Goal: Communication & Community: Connect with others

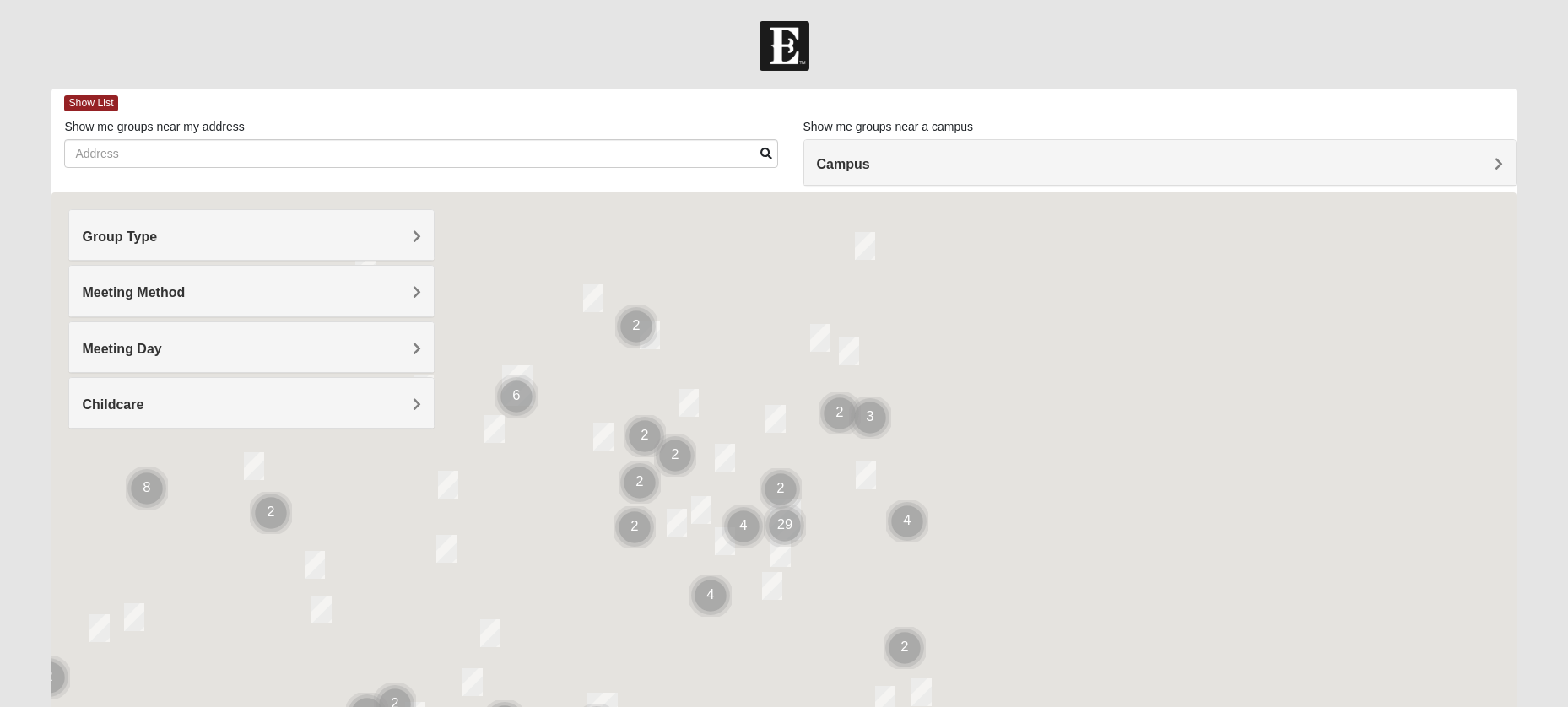
click at [779, 46] on img at bounding box center [784, 46] width 50 height 50
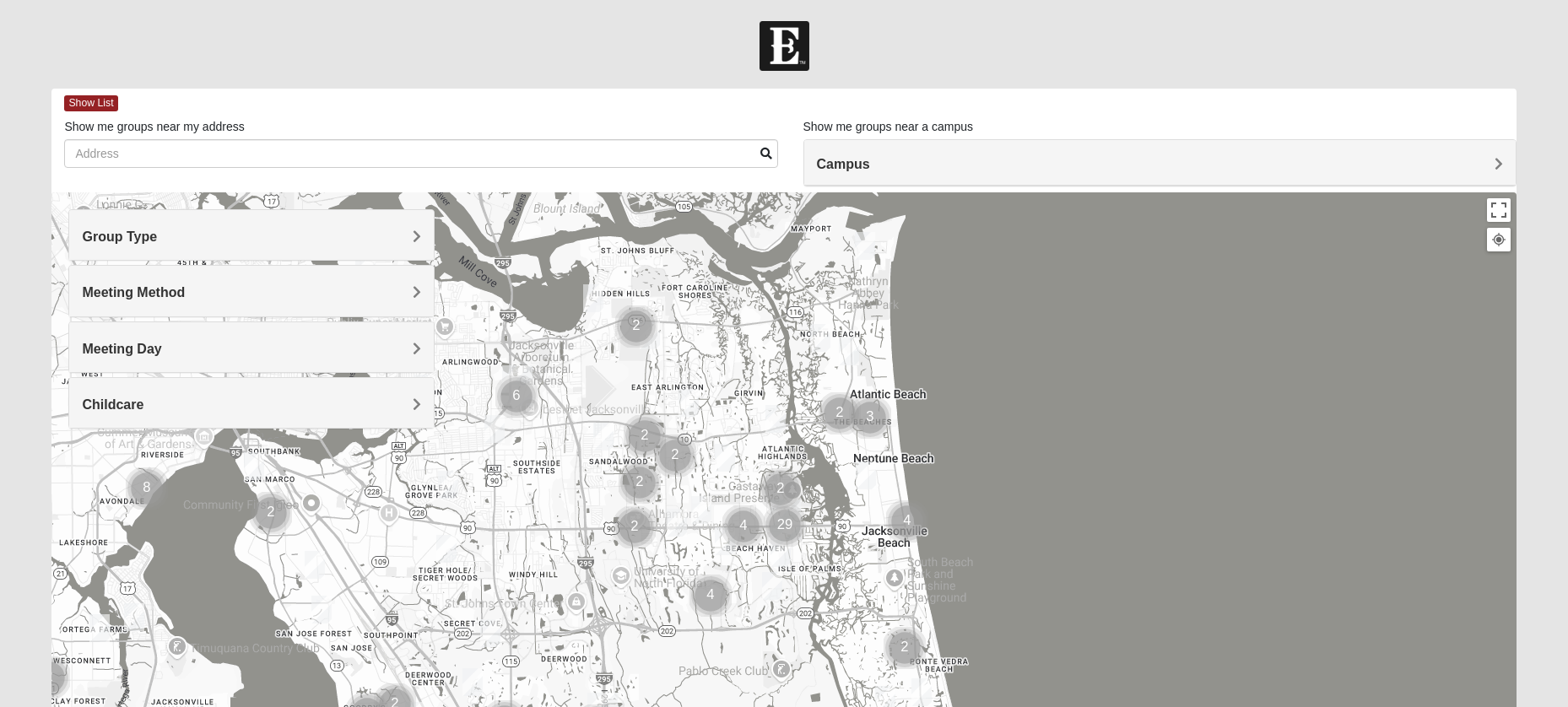
click at [779, 46] on img at bounding box center [784, 46] width 50 height 50
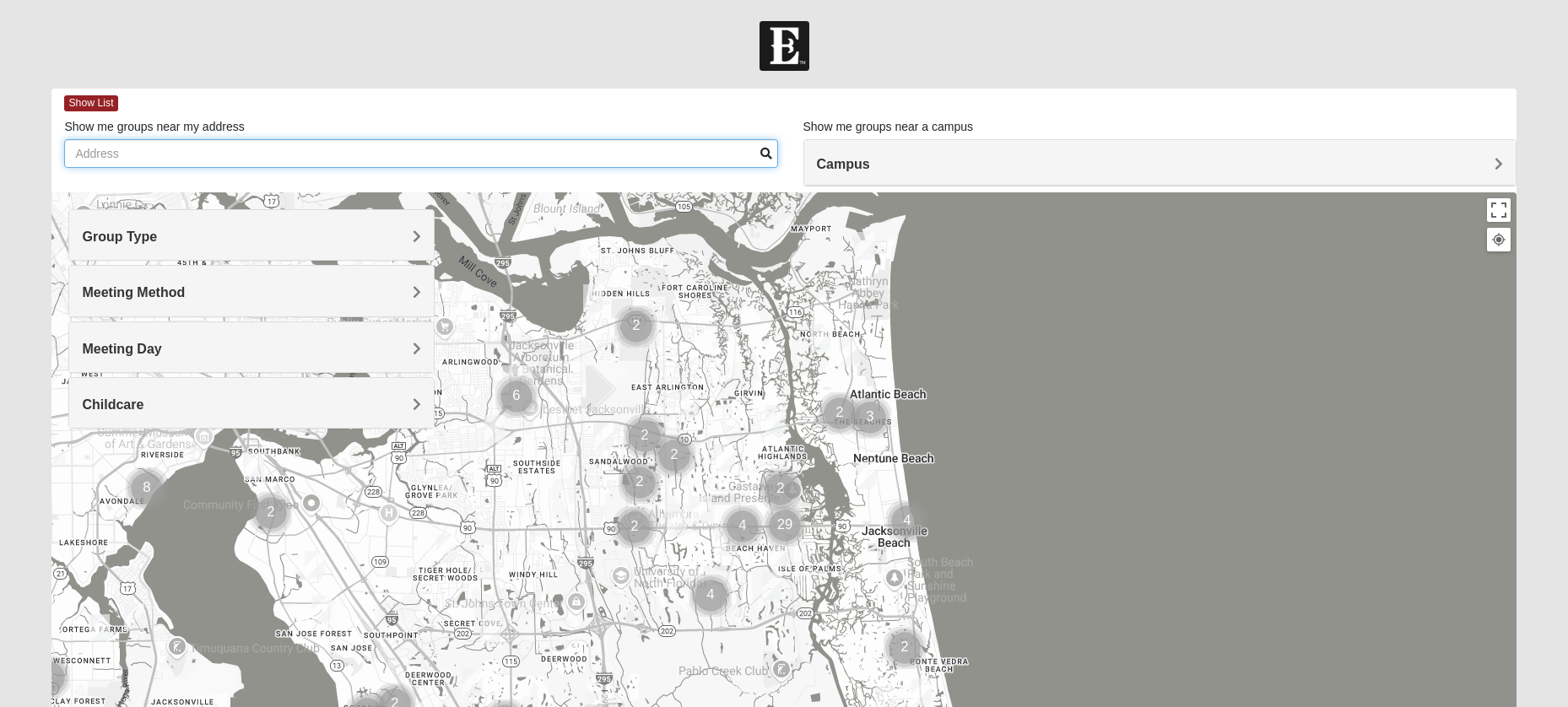
click at [629, 154] on input "Show me groups near my address" at bounding box center [420, 153] width 714 height 29
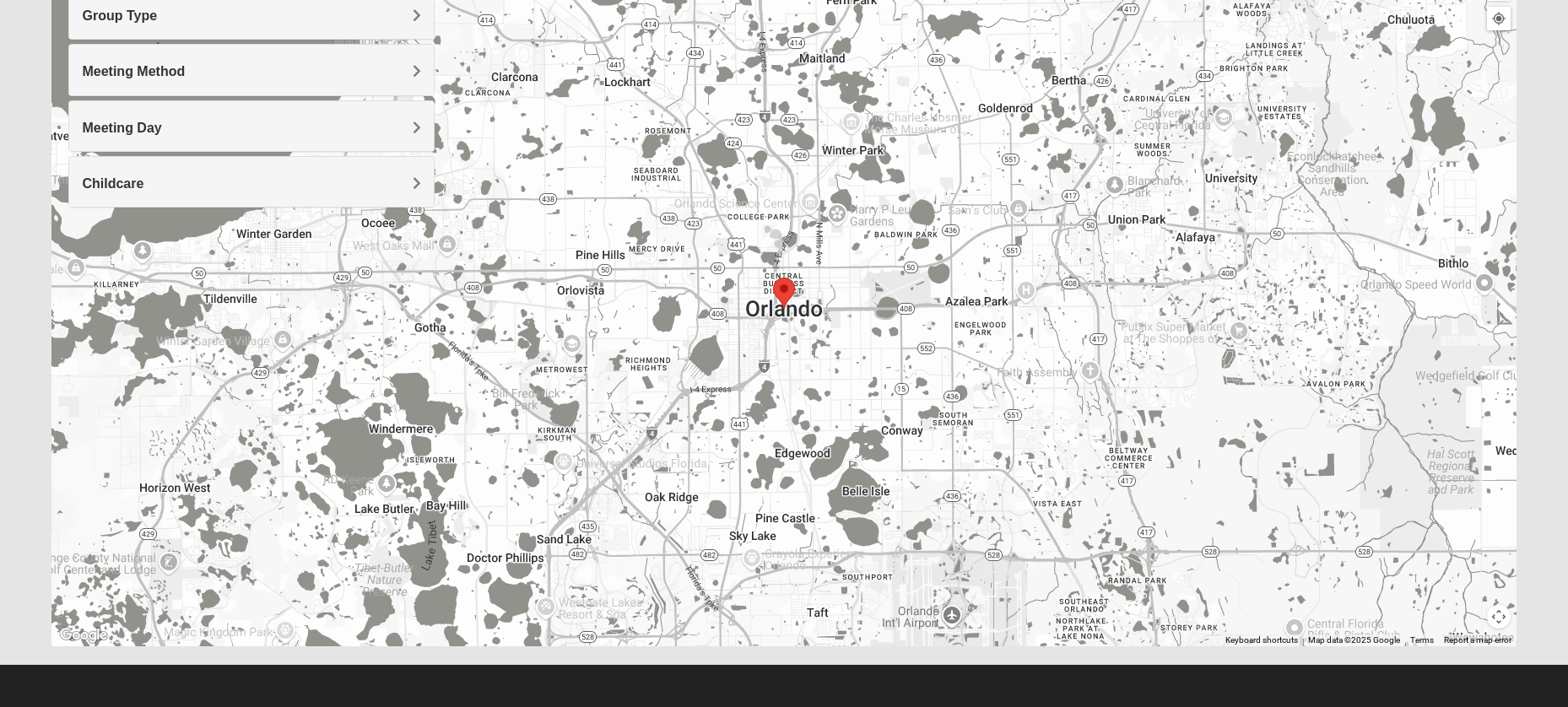
scroll to position [222, 0]
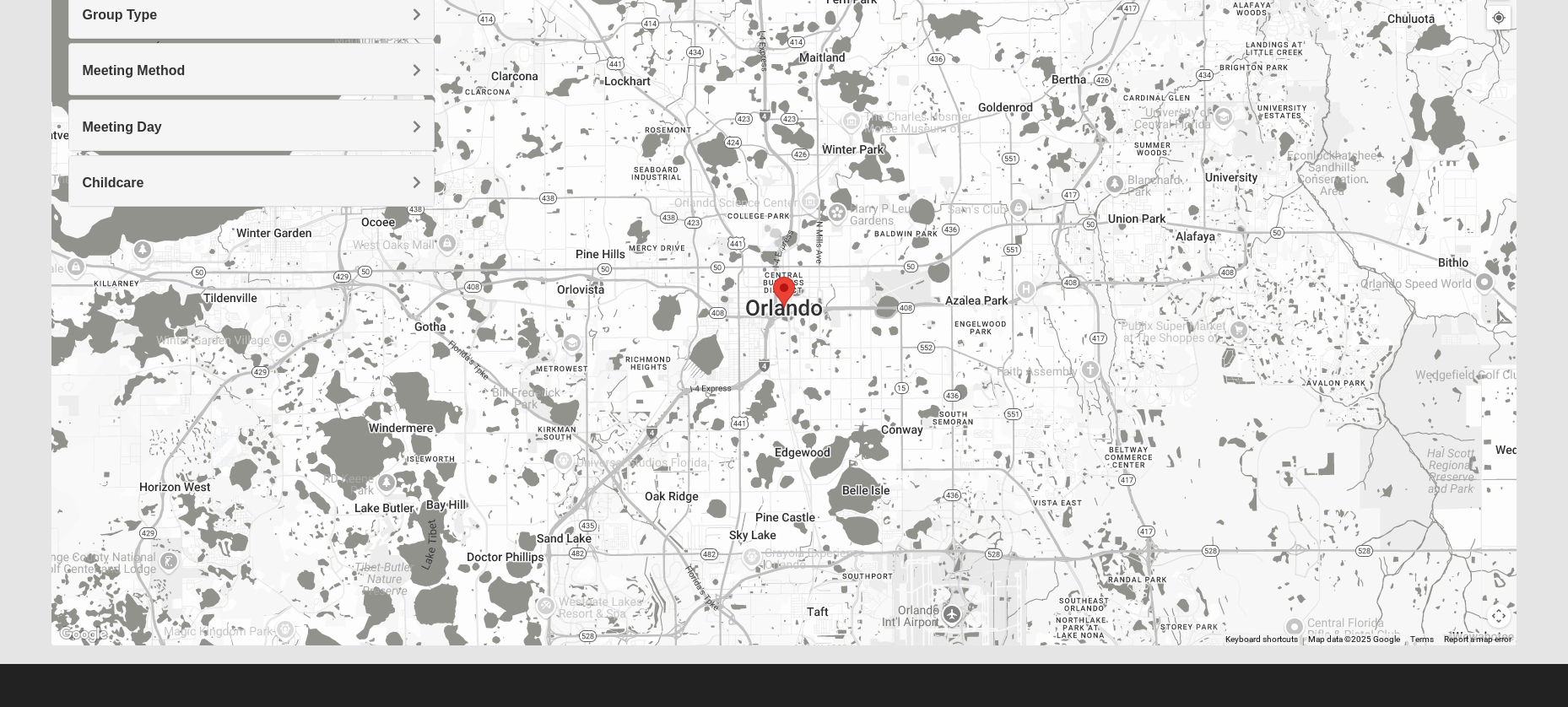
type input "orlando"
click at [770, 244] on img "Online Mixed Seitz 32804" at bounding box center [771, 237] width 20 height 28
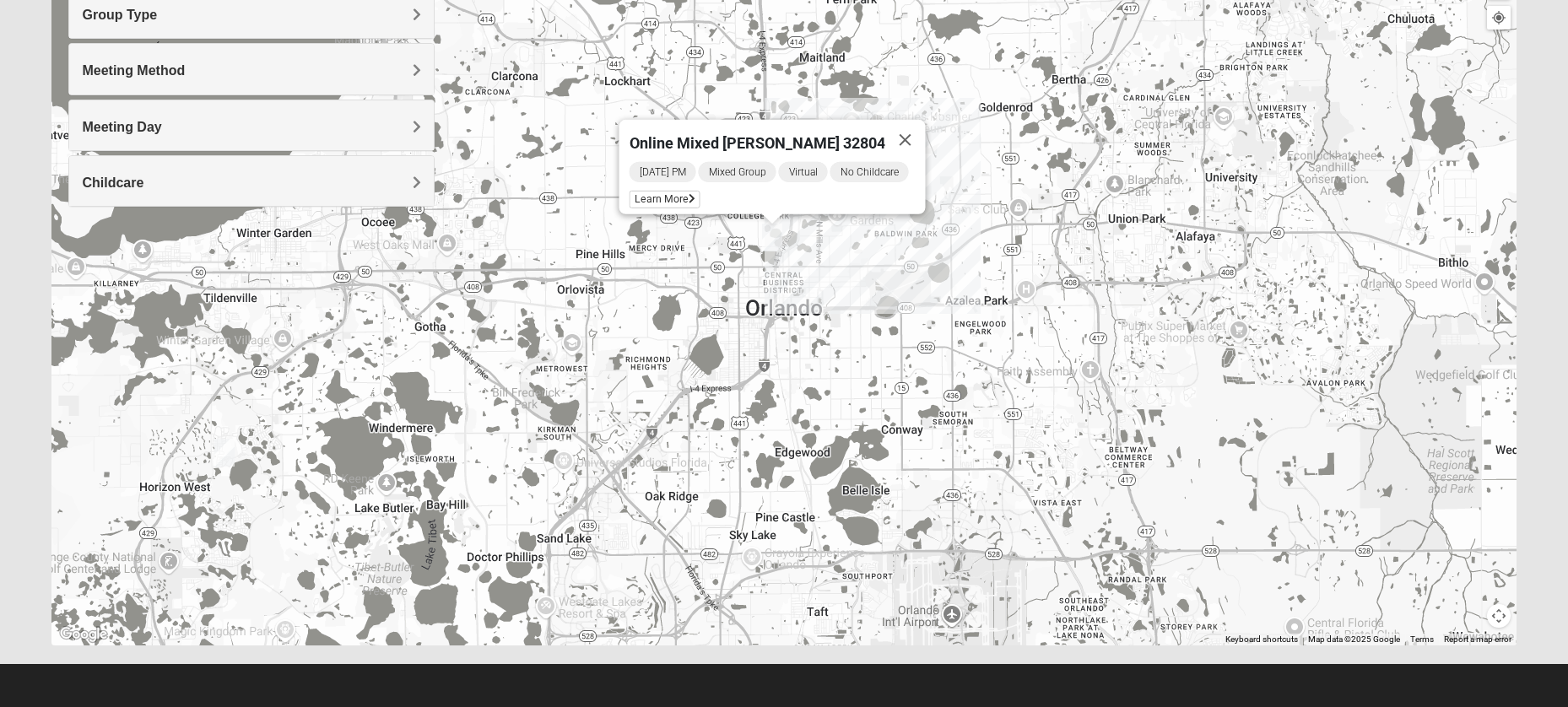
click at [222, 455] on img "Mixed Lange 34787" at bounding box center [224, 452] width 20 height 28
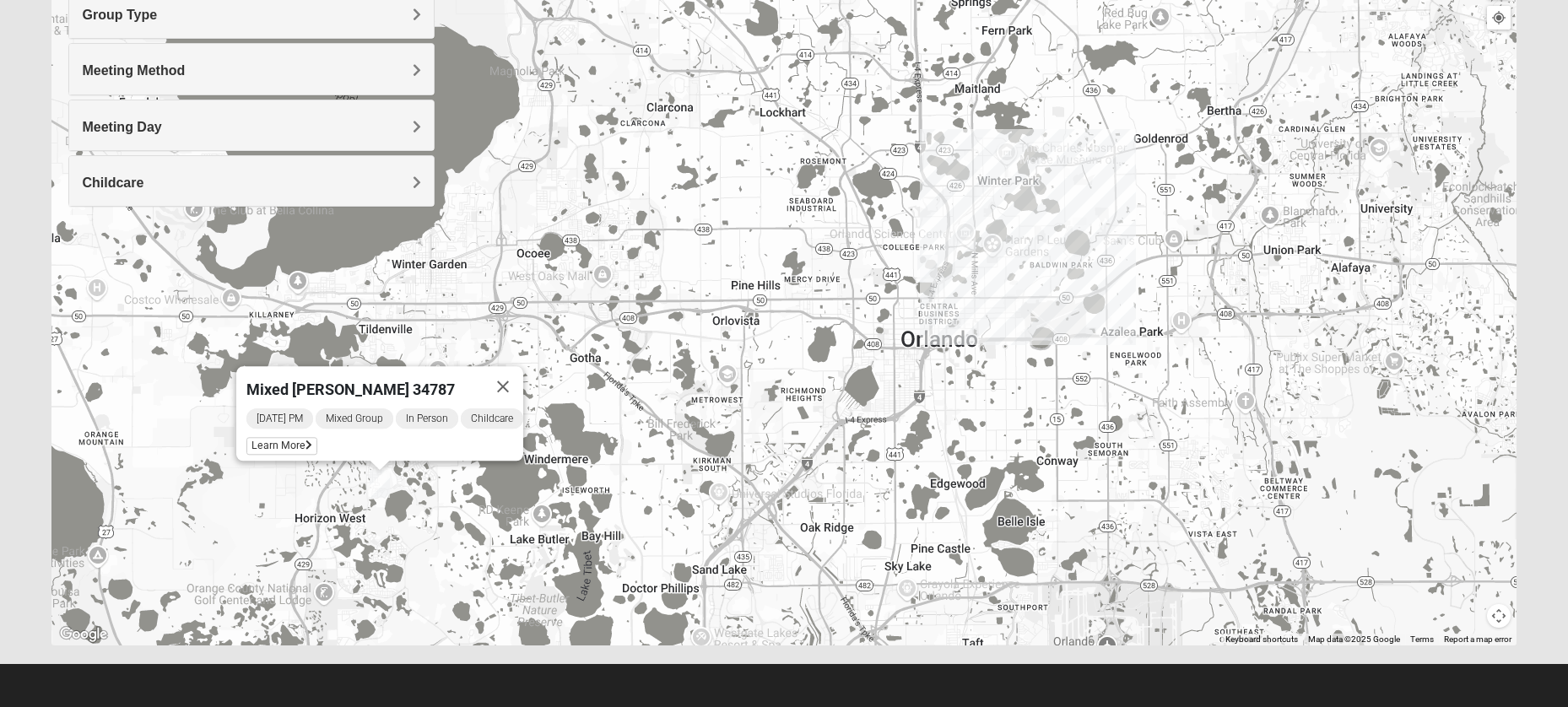
drag, startPoint x: 1012, startPoint y: 316, endPoint x: 1138, endPoint y: 346, distance: 129.5
click at [1138, 346] on div "Mixed Lange 34787 Thursday PM Mixed Group In Person Childcare Learn More" at bounding box center [784, 307] width 1464 height 675
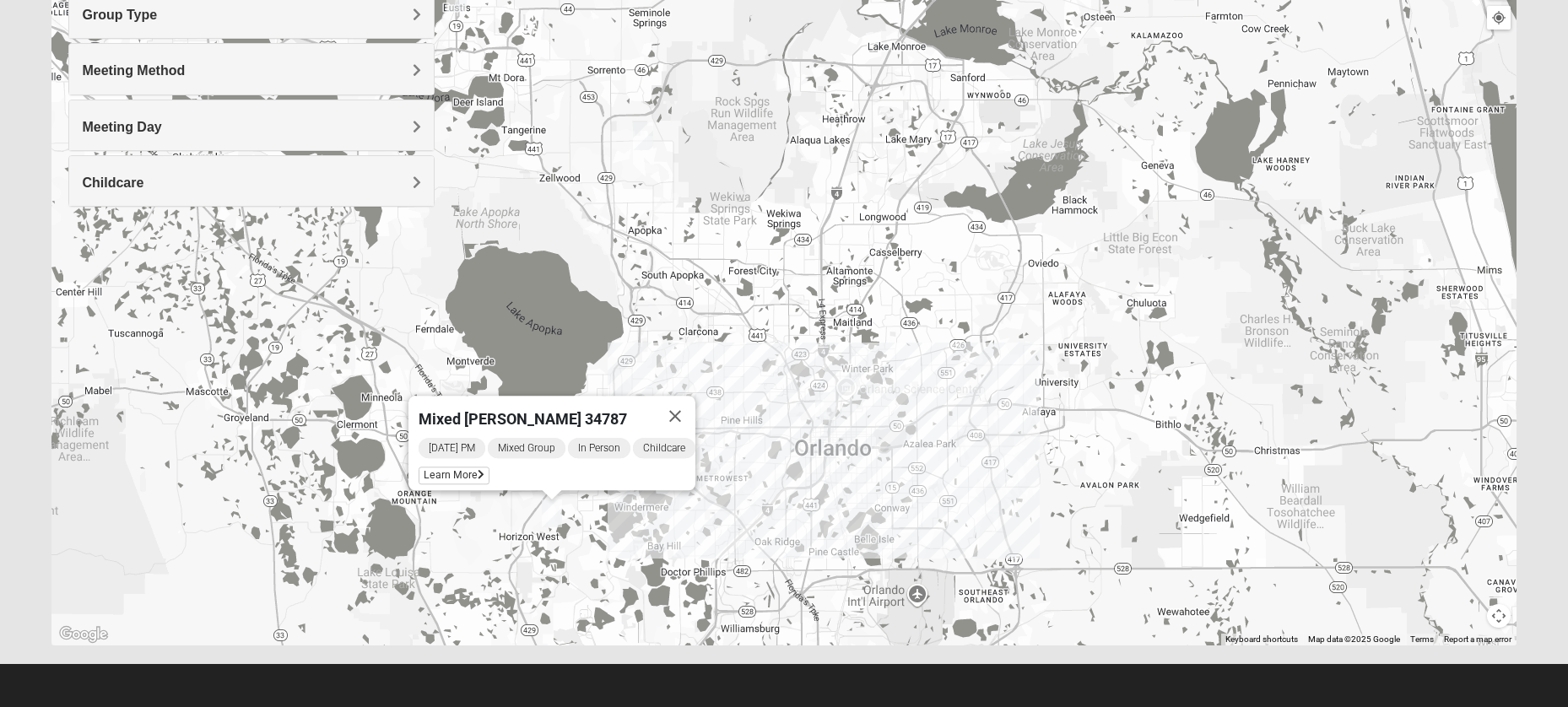
drag, startPoint x: 1138, startPoint y: 350, endPoint x: 915, endPoint y: 458, distance: 247.8
click at [915, 458] on div "Mixed Lange 34787 Thursday PM Mixed Group In Person Childcare Learn More" at bounding box center [784, 307] width 1464 height 675
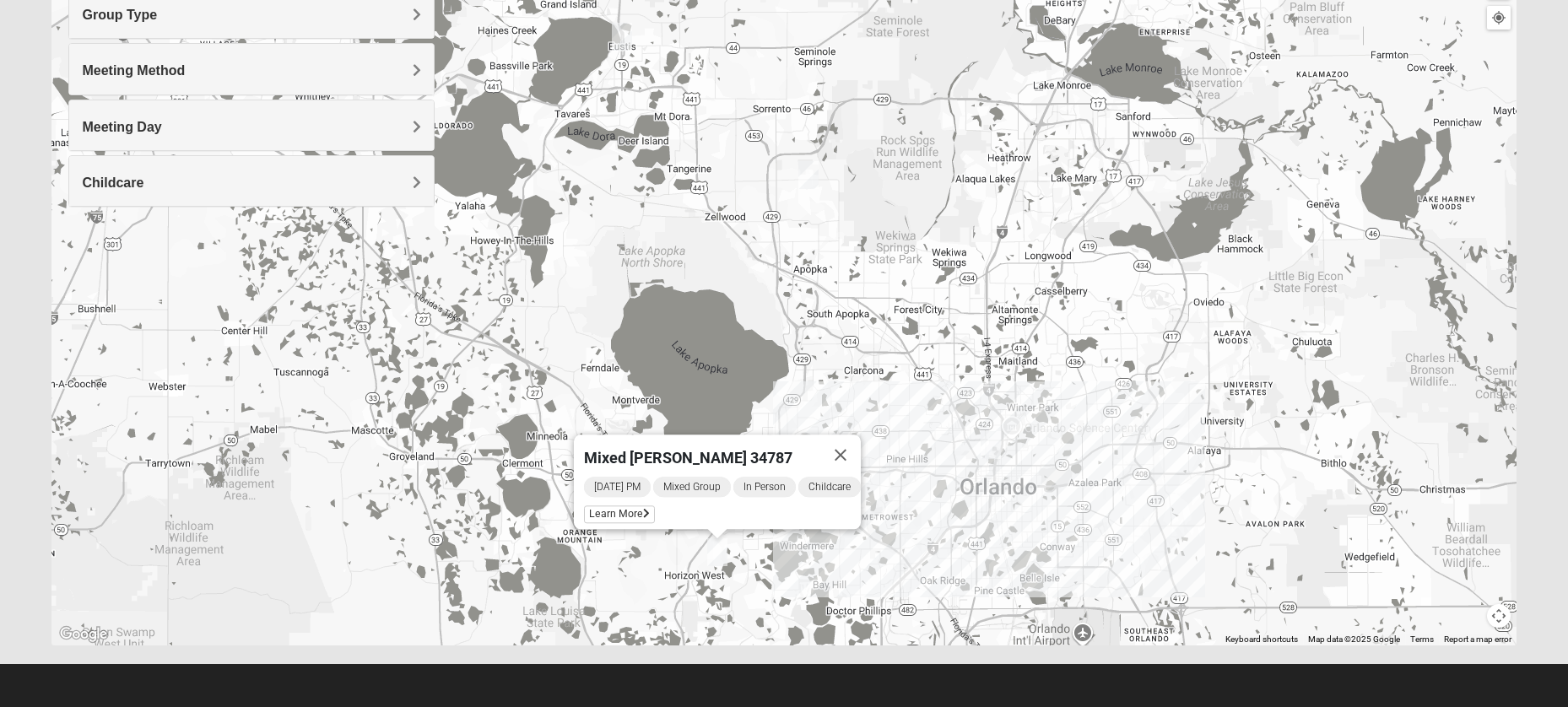
drag, startPoint x: 1181, startPoint y: 405, endPoint x: 1362, endPoint y: 443, distance: 184.9
click at [1362, 443] on div "Mixed Lange 34787 Thursday PM Mixed Group In Person Childcare Learn More" at bounding box center [784, 307] width 1464 height 675
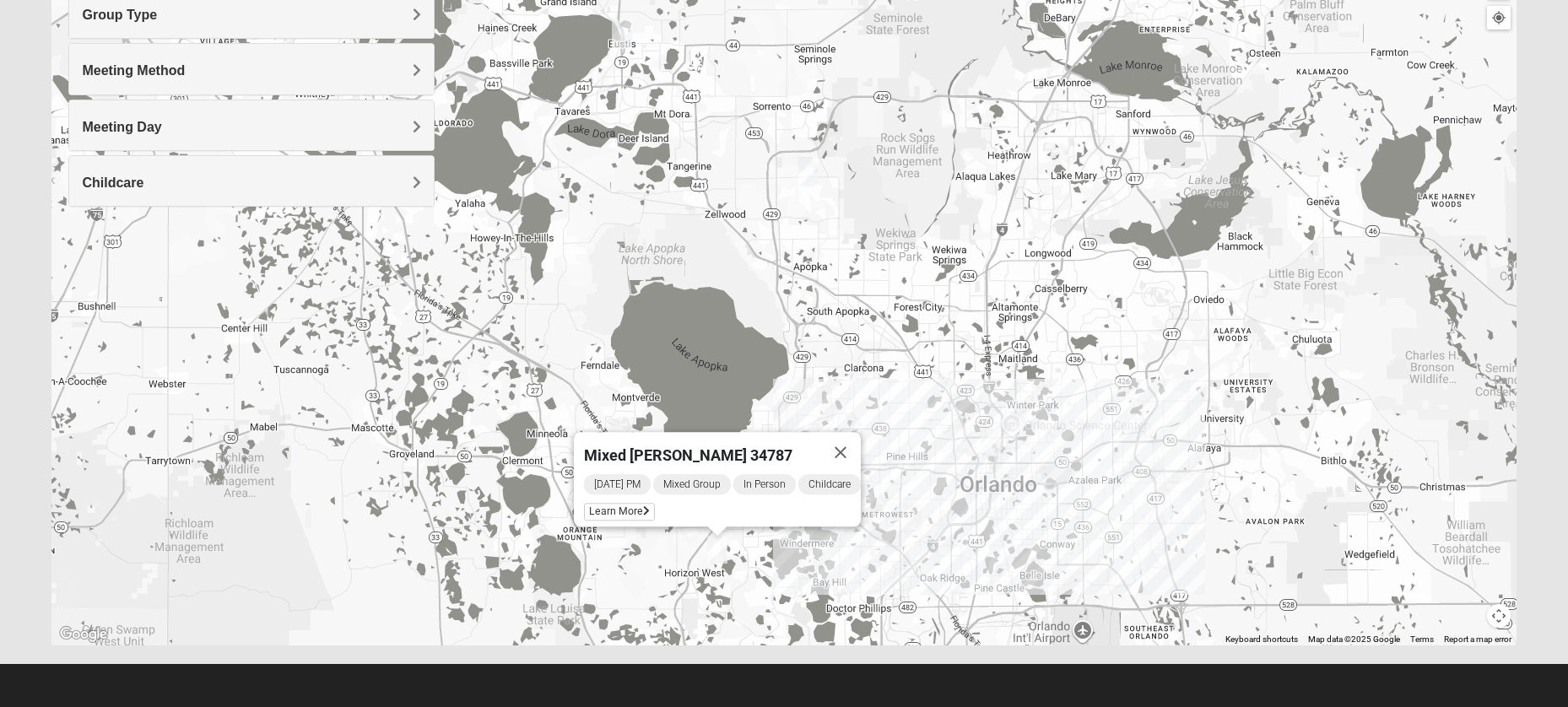
click at [812, 169] on img "Mixed Gerber 32712" at bounding box center [808, 172] width 20 height 28
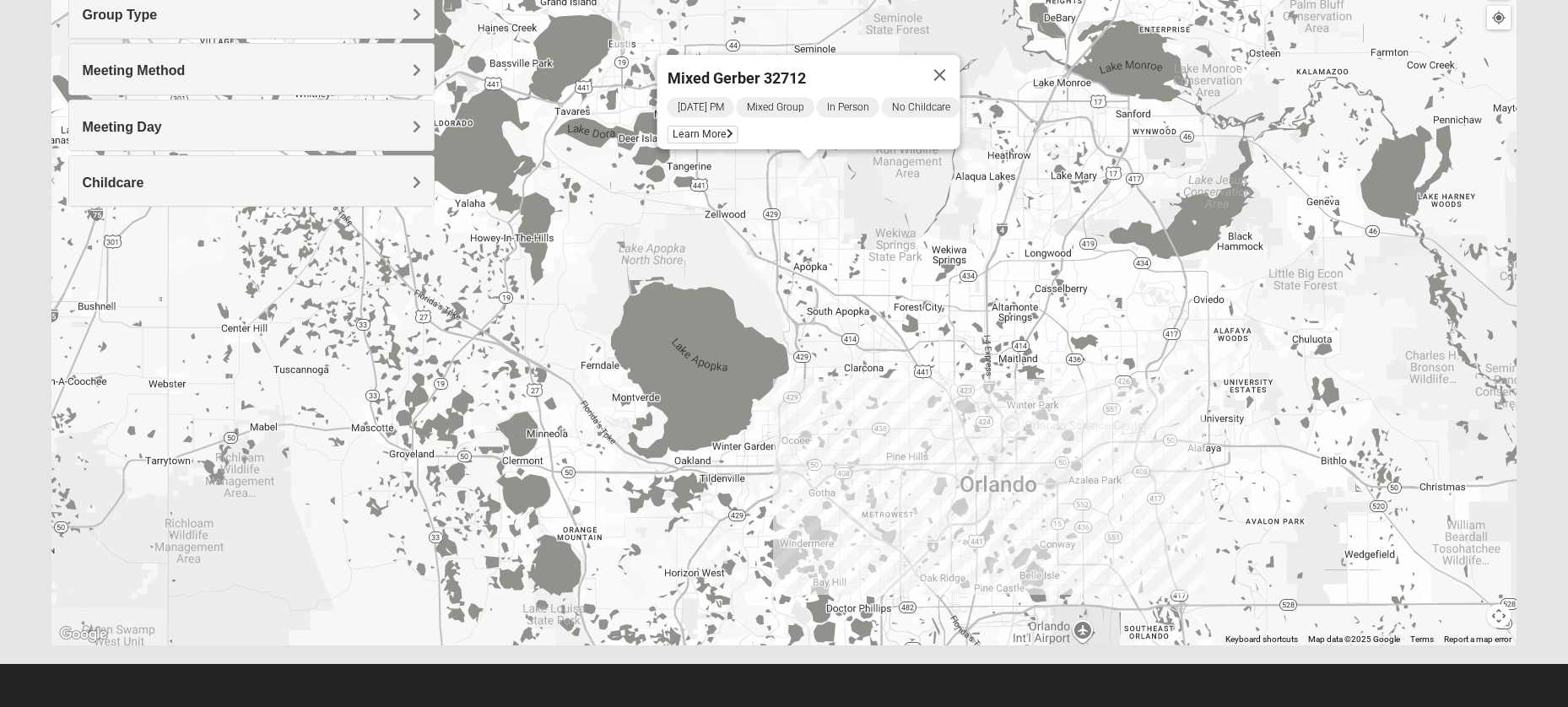
click at [623, 41] on img "Mixed Ferree 32726" at bounding box center [622, 34] width 20 height 28
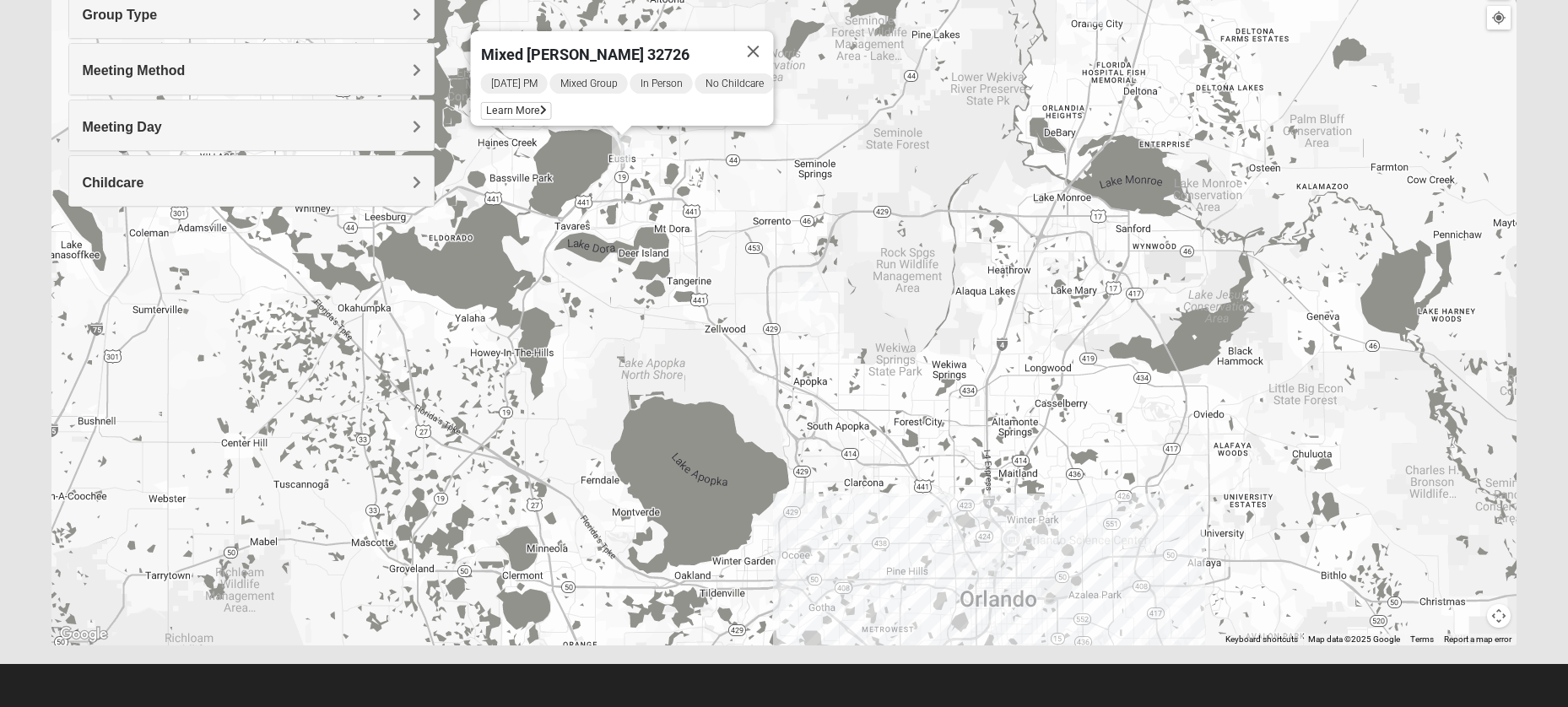
click at [811, 287] on img "Mixed Gerber 32712" at bounding box center [808, 287] width 20 height 28
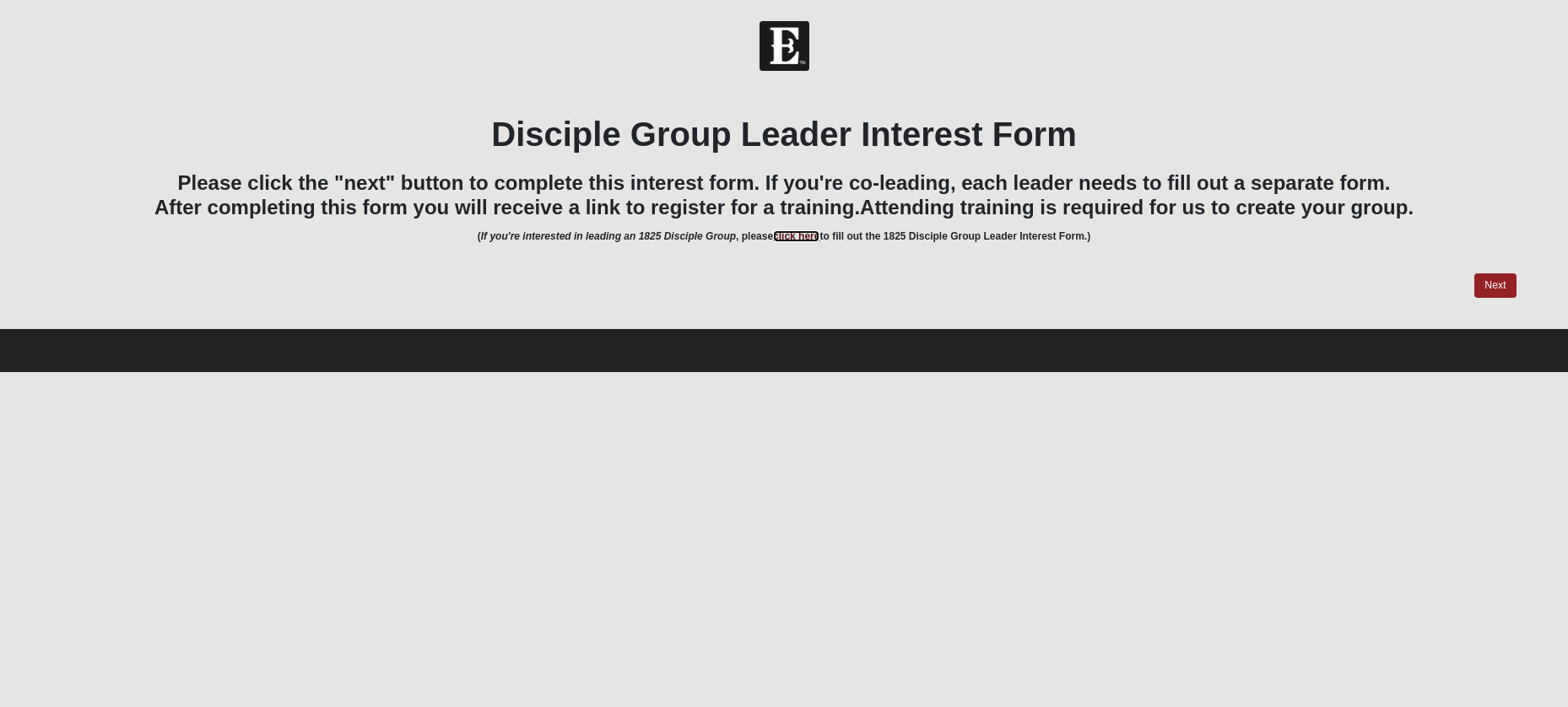
click at [803, 237] on link "click here" at bounding box center [796, 235] width 46 height 11
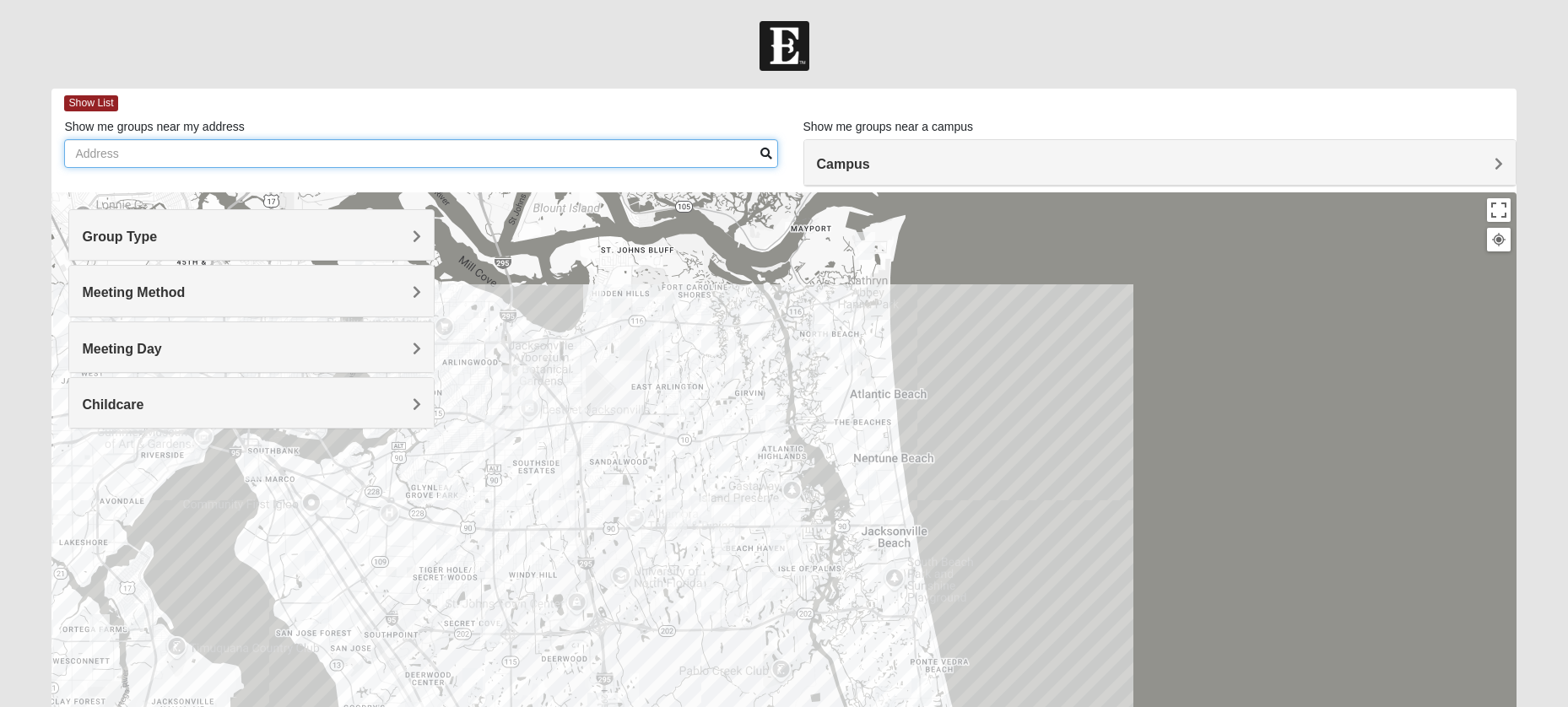
click at [623, 159] on input "Show me groups near my address" at bounding box center [420, 153] width 714 height 29
click at [590, 153] on input "daytona" at bounding box center [420, 153] width 714 height 29
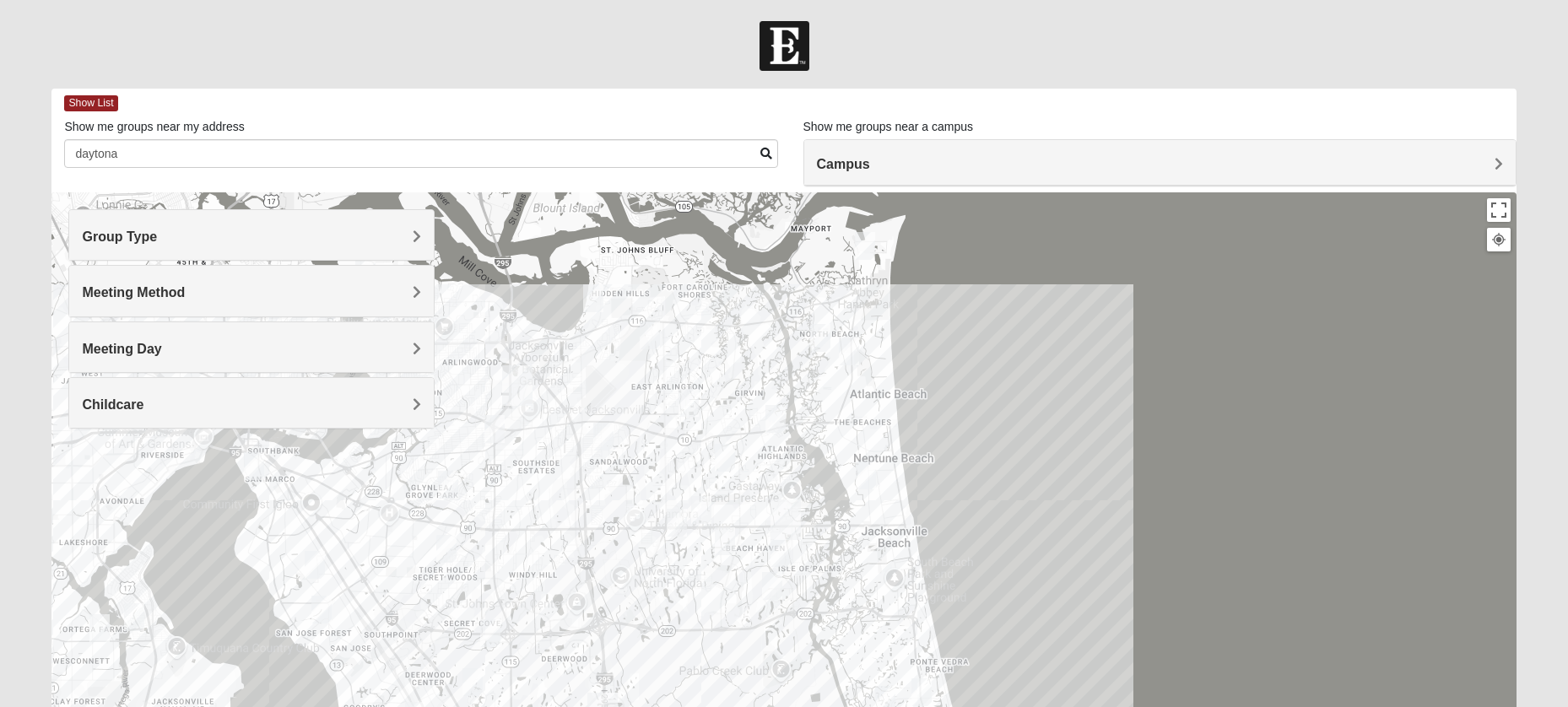
click at [769, 153] on span at bounding box center [766, 153] width 11 height 11
click at [768, 153] on span at bounding box center [766, 153] width 11 height 11
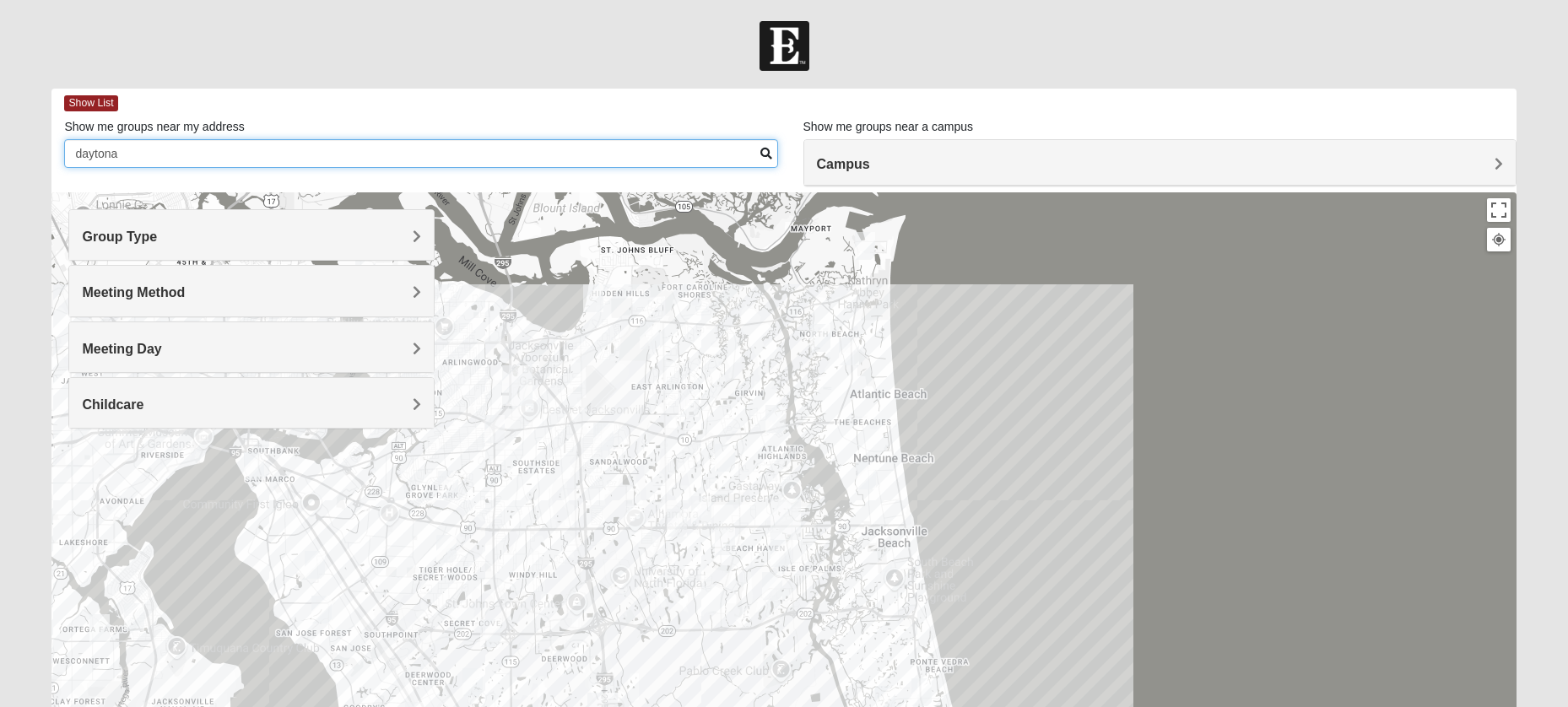
click at [234, 156] on input "daytona" at bounding box center [420, 153] width 714 height 29
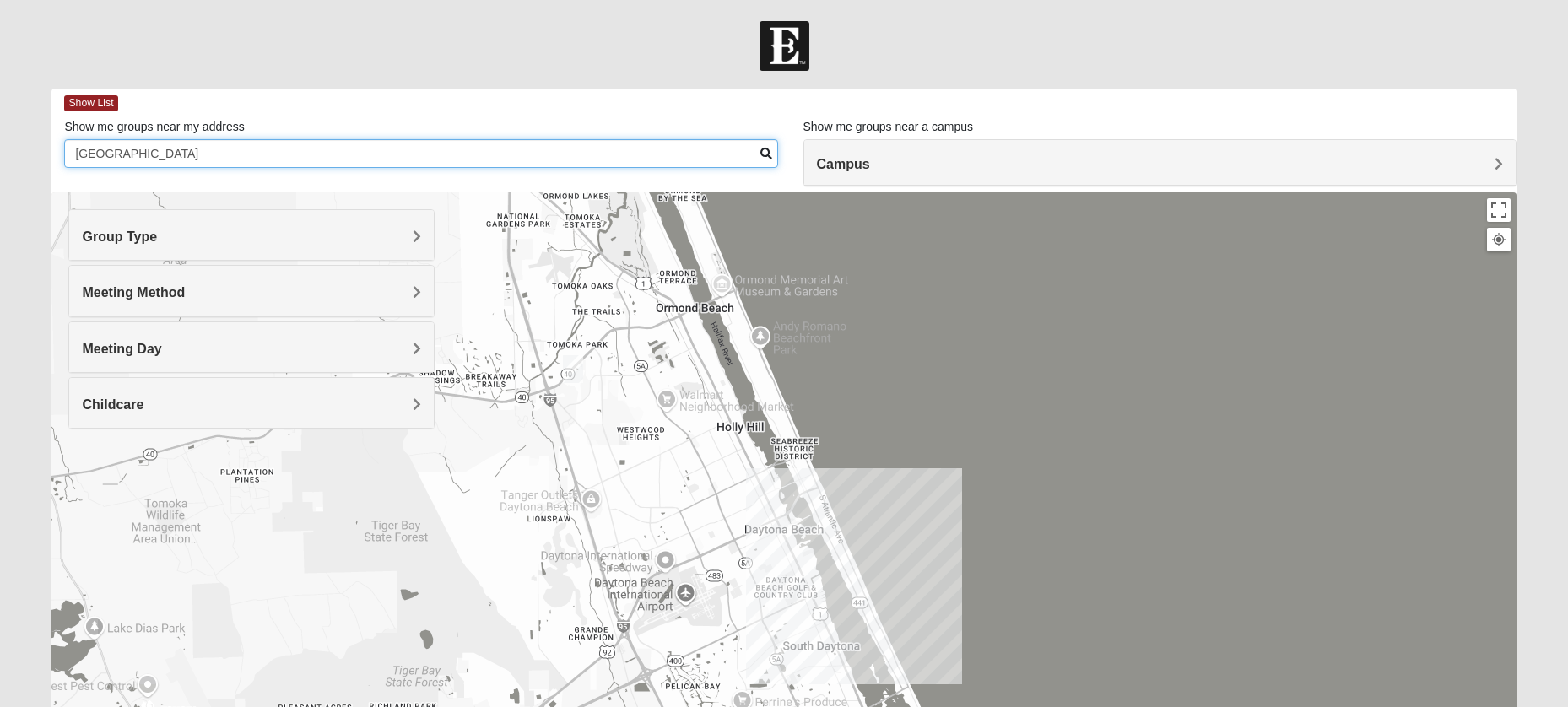
type input "[GEOGRAPHIC_DATA]"
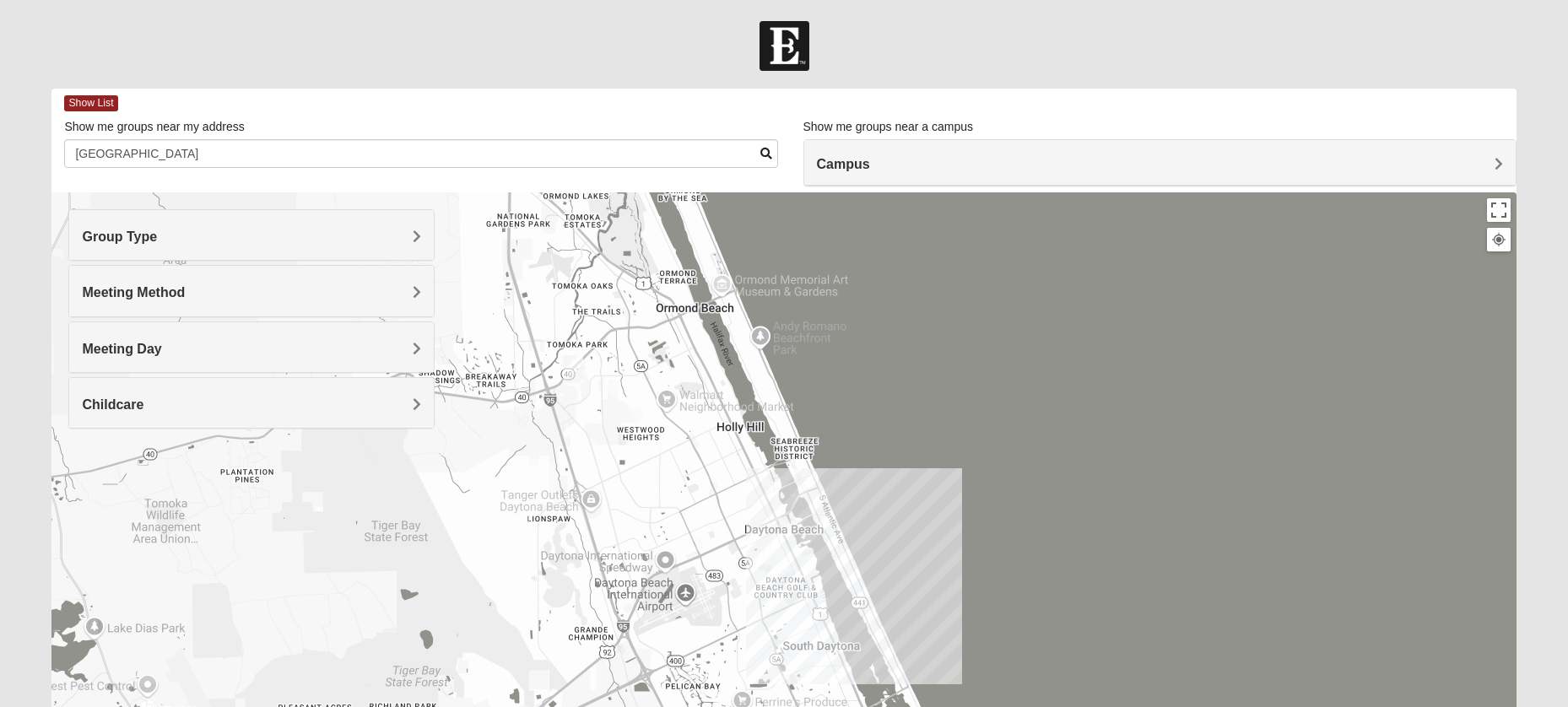
click at [573, 369] on img "Mixed Tracy 32714" at bounding box center [573, 369] width 20 height 28
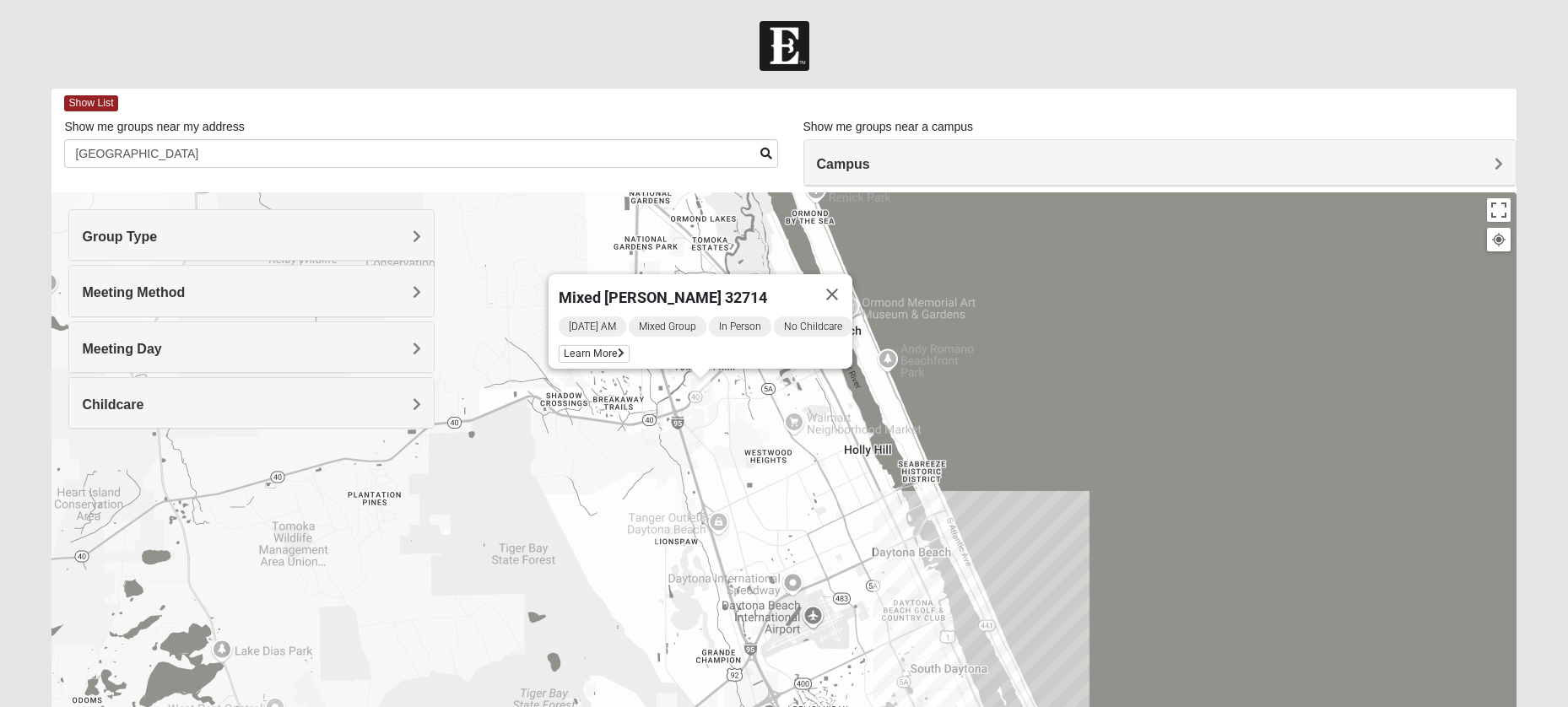
drag, startPoint x: 629, startPoint y: 435, endPoint x: 762, endPoint y: 457, distance: 134.8
click at [762, 457] on div "Mixed [PERSON_NAME] 32714 [DATE] AM Mixed Group In Person No Childcare Learn Mo…" at bounding box center [784, 529] width 1464 height 675
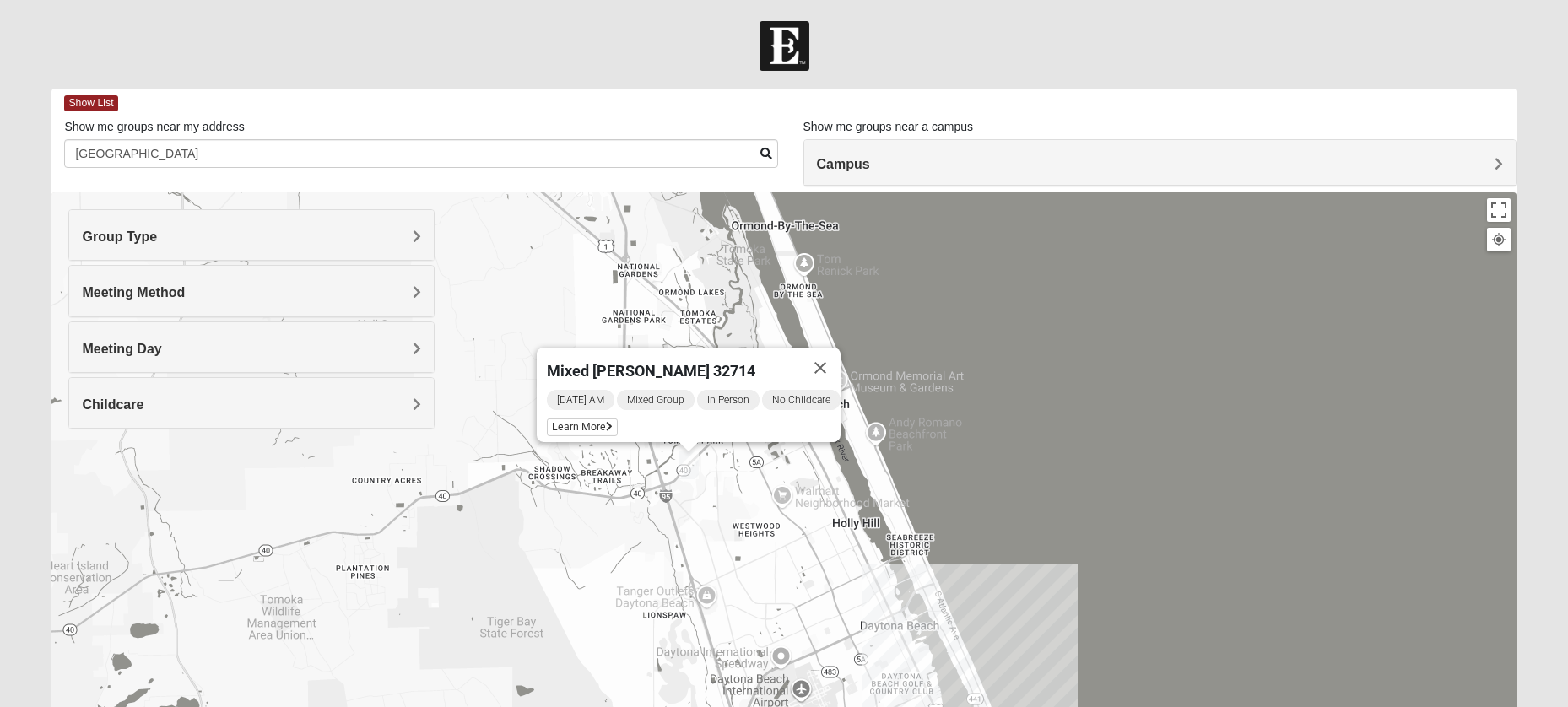
drag, startPoint x: 734, startPoint y: 492, endPoint x: 718, endPoint y: 566, distance: 75.7
click at [718, 566] on div "Mixed [PERSON_NAME] 32714 [DATE] AM Mixed Group In Person No Childcare Learn Mo…" at bounding box center [784, 529] width 1464 height 675
click at [583, 418] on span "Learn More" at bounding box center [582, 427] width 71 height 18
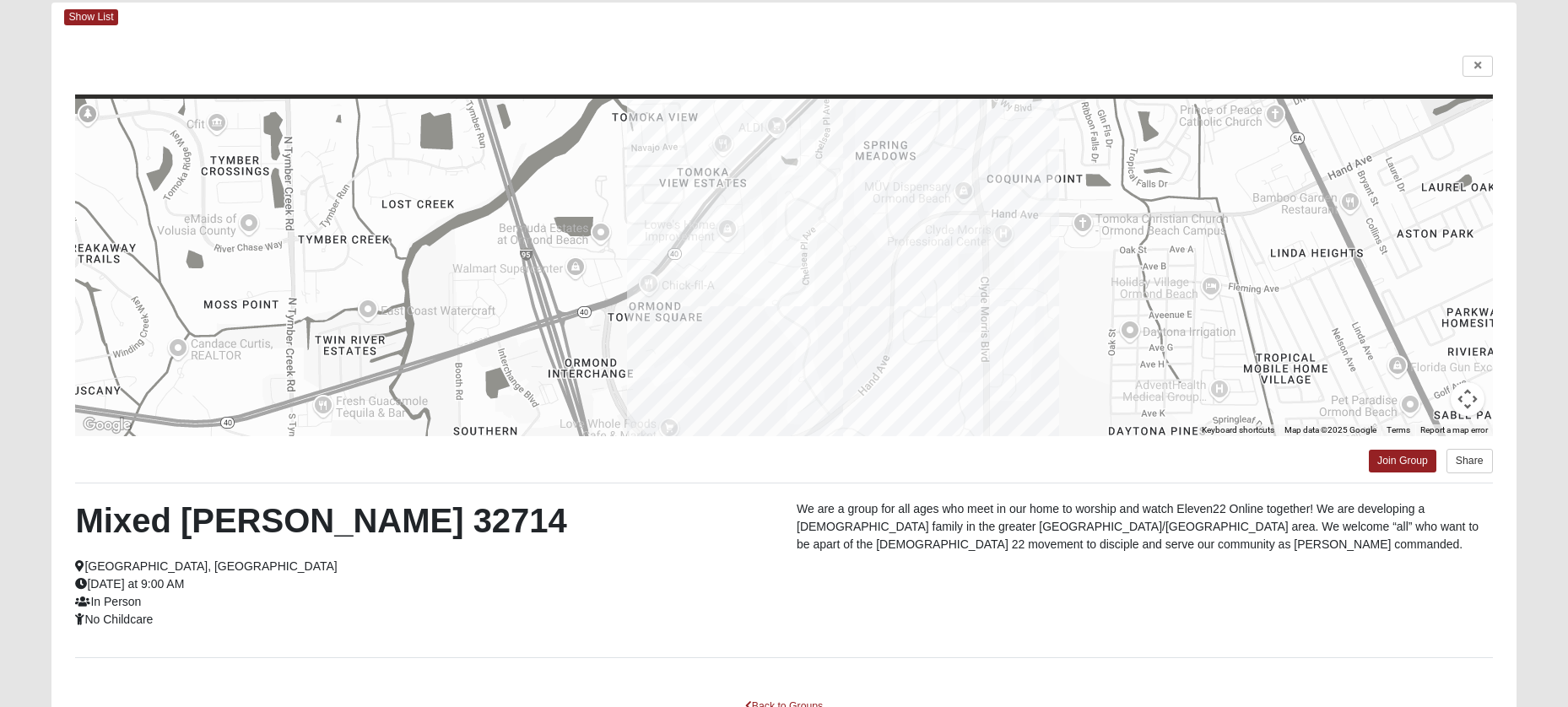
scroll to position [130, 0]
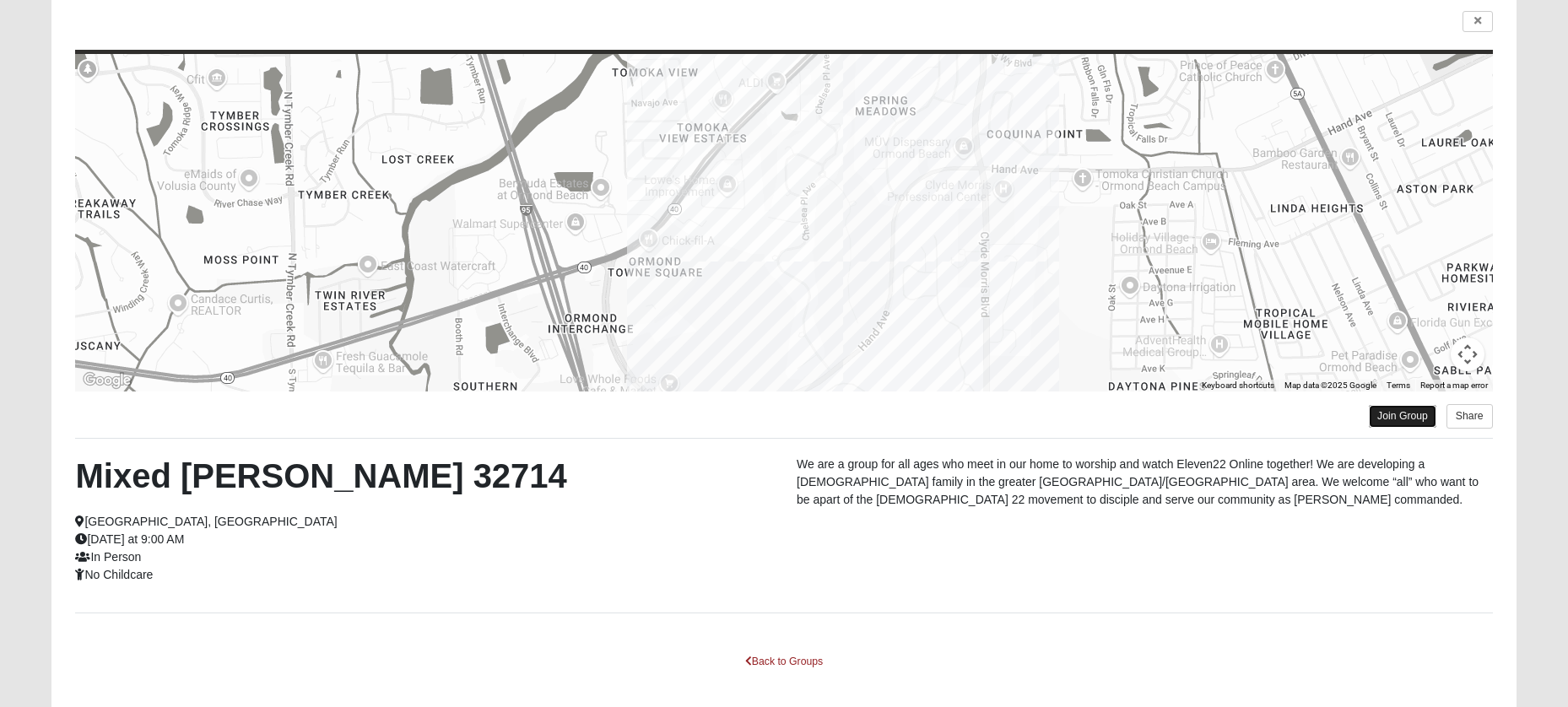
click at [1408, 415] on link "Join Group" at bounding box center [1403, 416] width 67 height 23
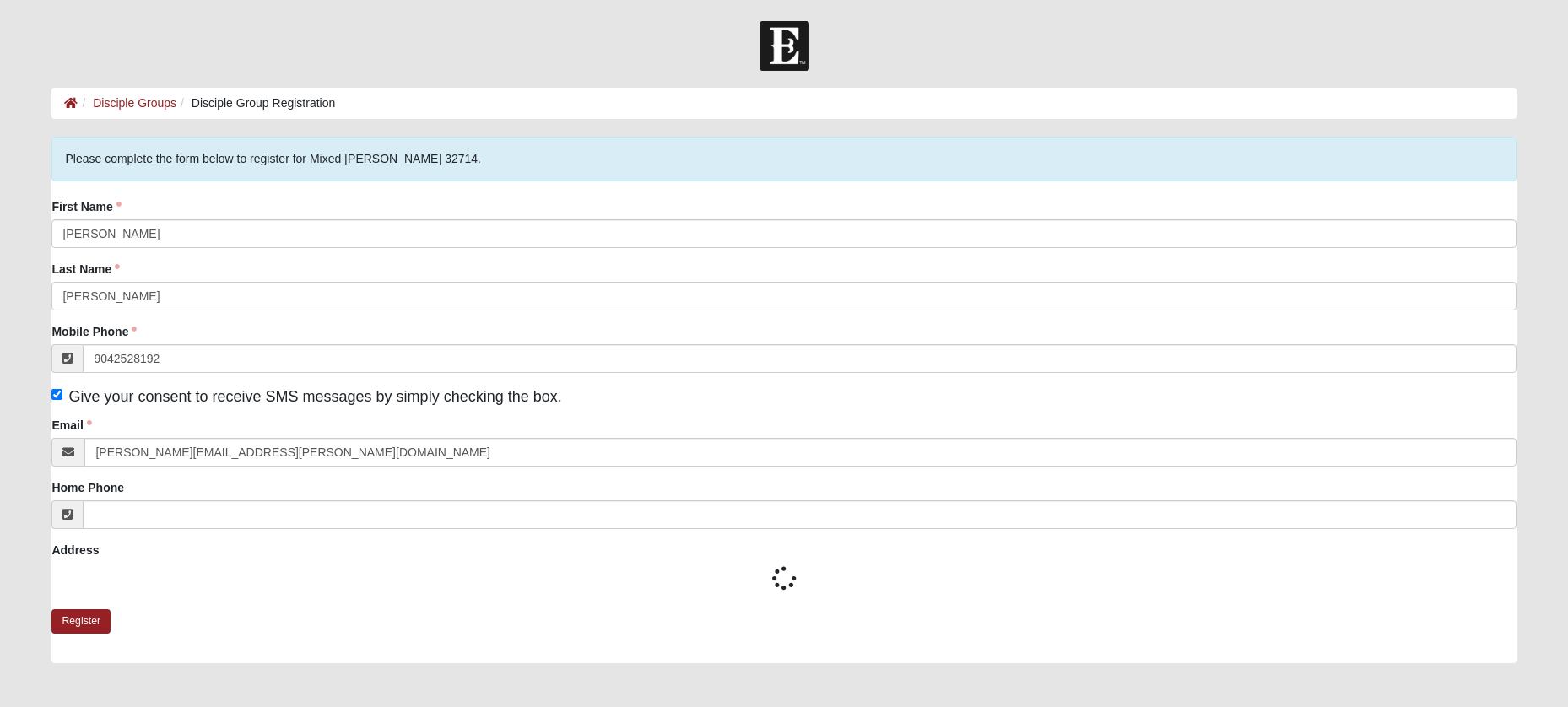
type input "[PHONE_NUMBER]"
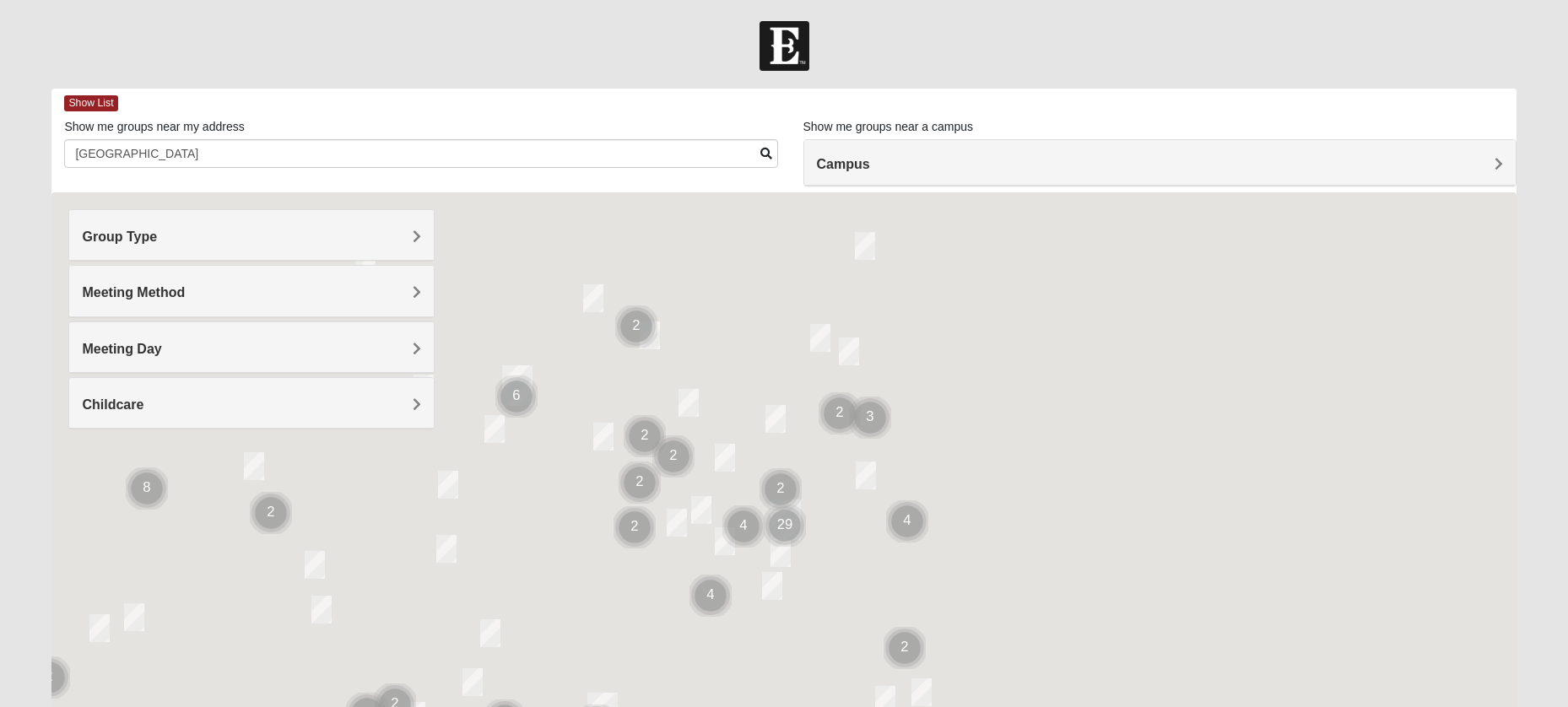
scroll to position [130, 0]
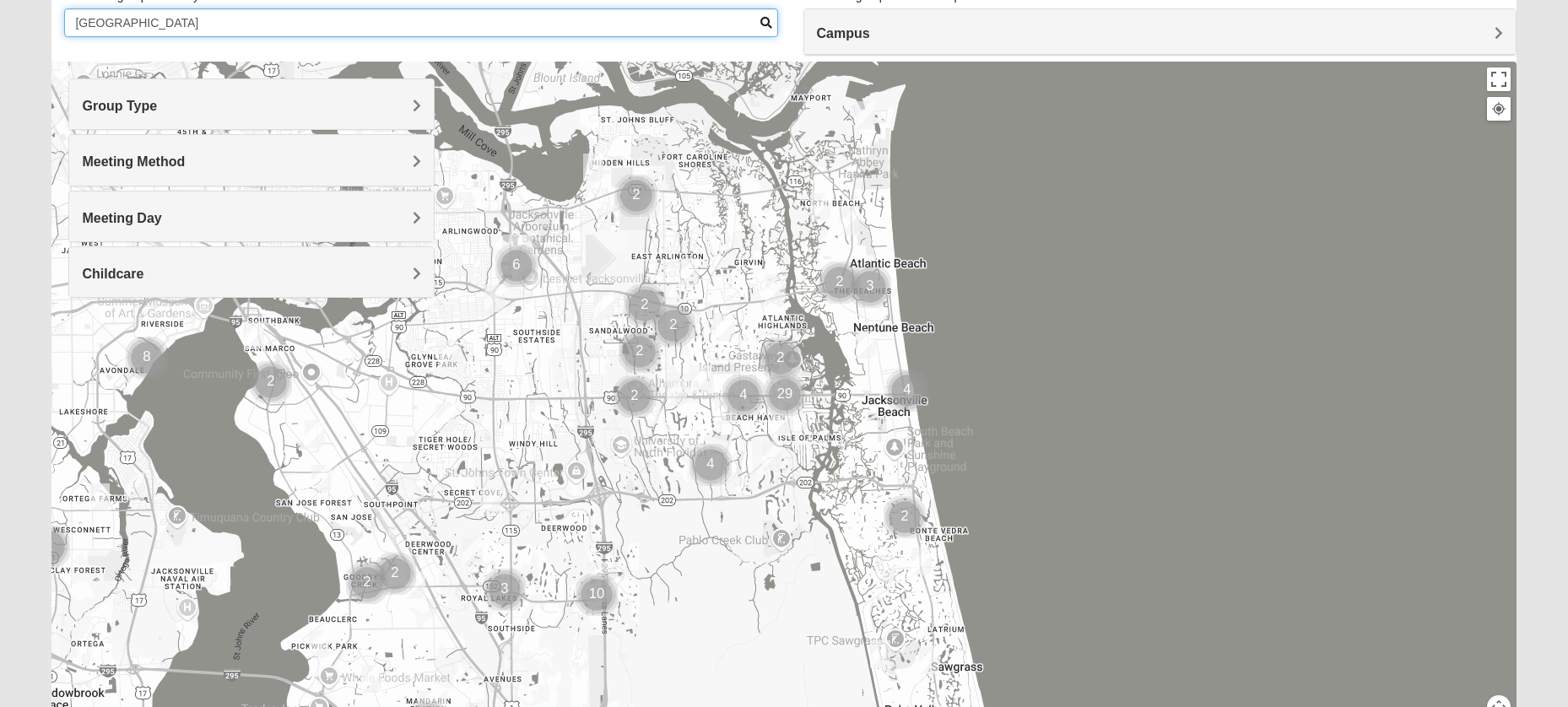
click at [284, 20] on input "[GEOGRAPHIC_DATA]" at bounding box center [420, 23] width 714 height 29
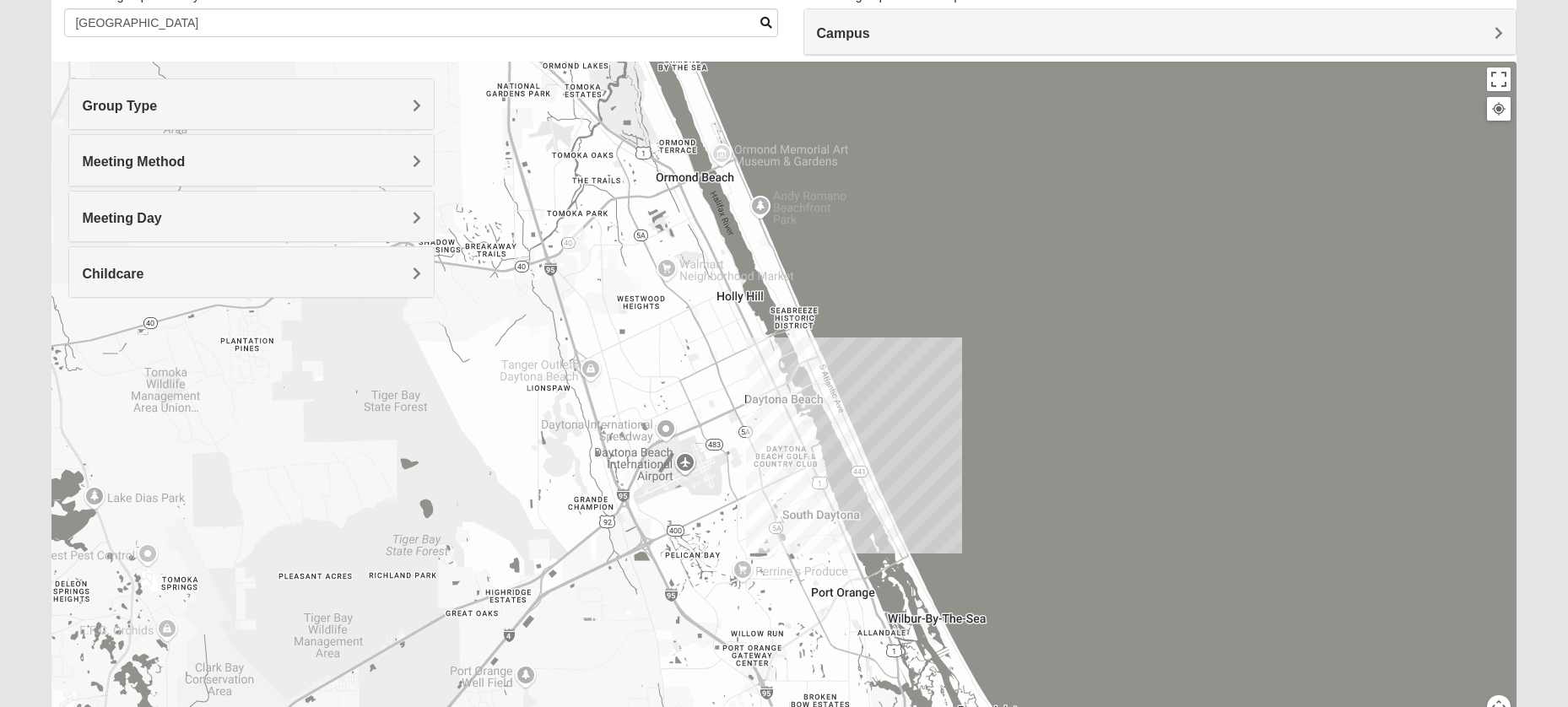
click at [574, 237] on img "Mixed Tracy 32714" at bounding box center [573, 238] width 20 height 28
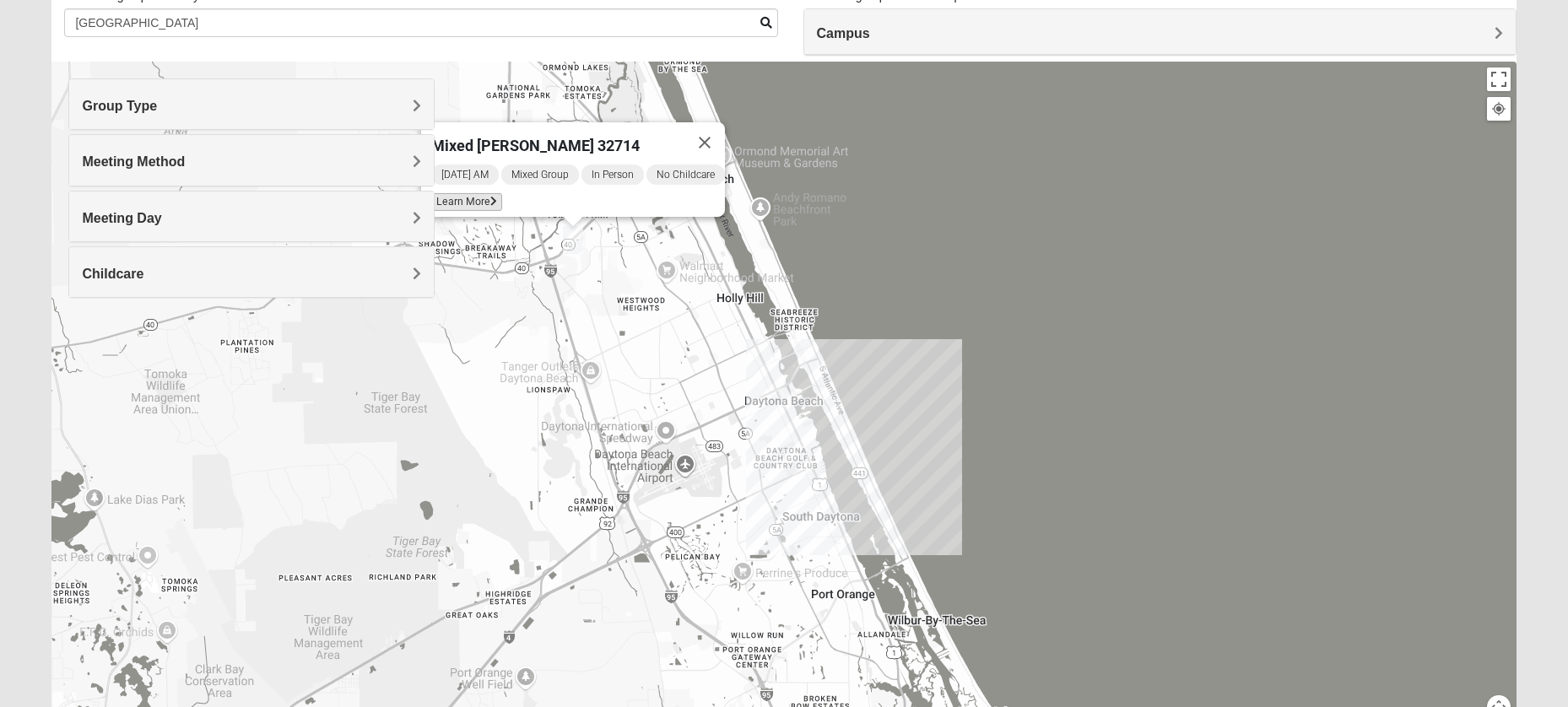
click at [481, 197] on span "Learn More" at bounding box center [467, 202] width 71 height 18
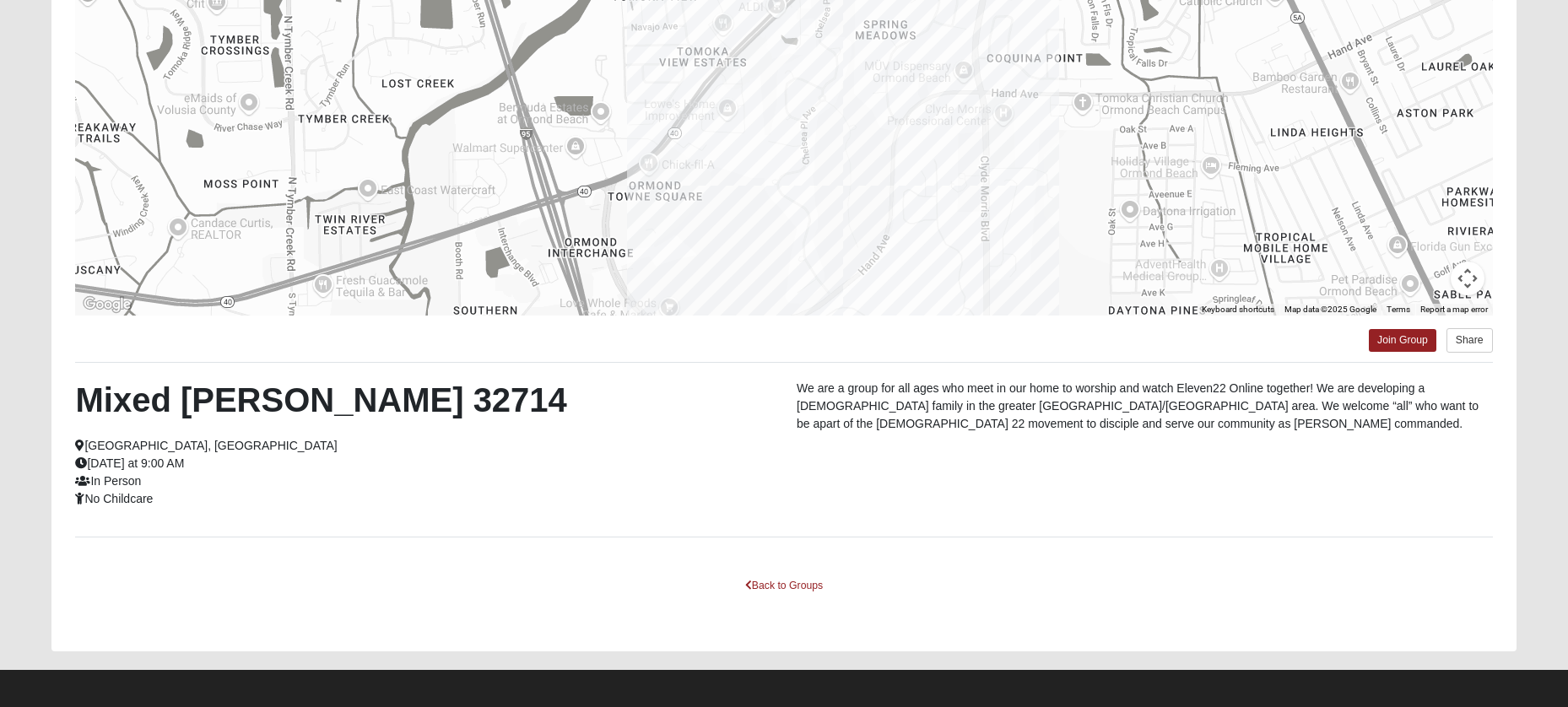
scroll to position [213, 0]
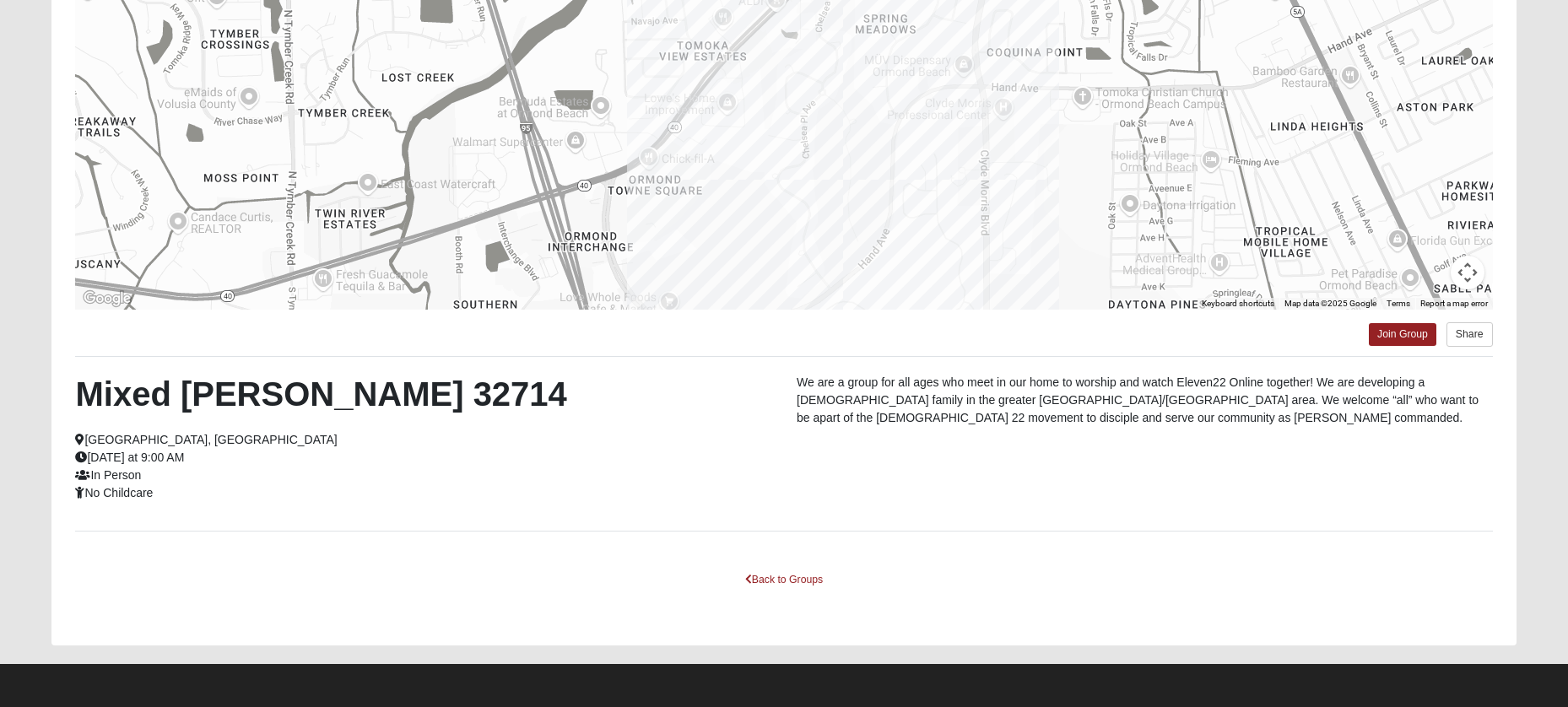
click at [1089, 411] on p "We are a group for all ages who meet in our home to worship and watch Eleven22 …" at bounding box center [1144, 400] width 696 height 53
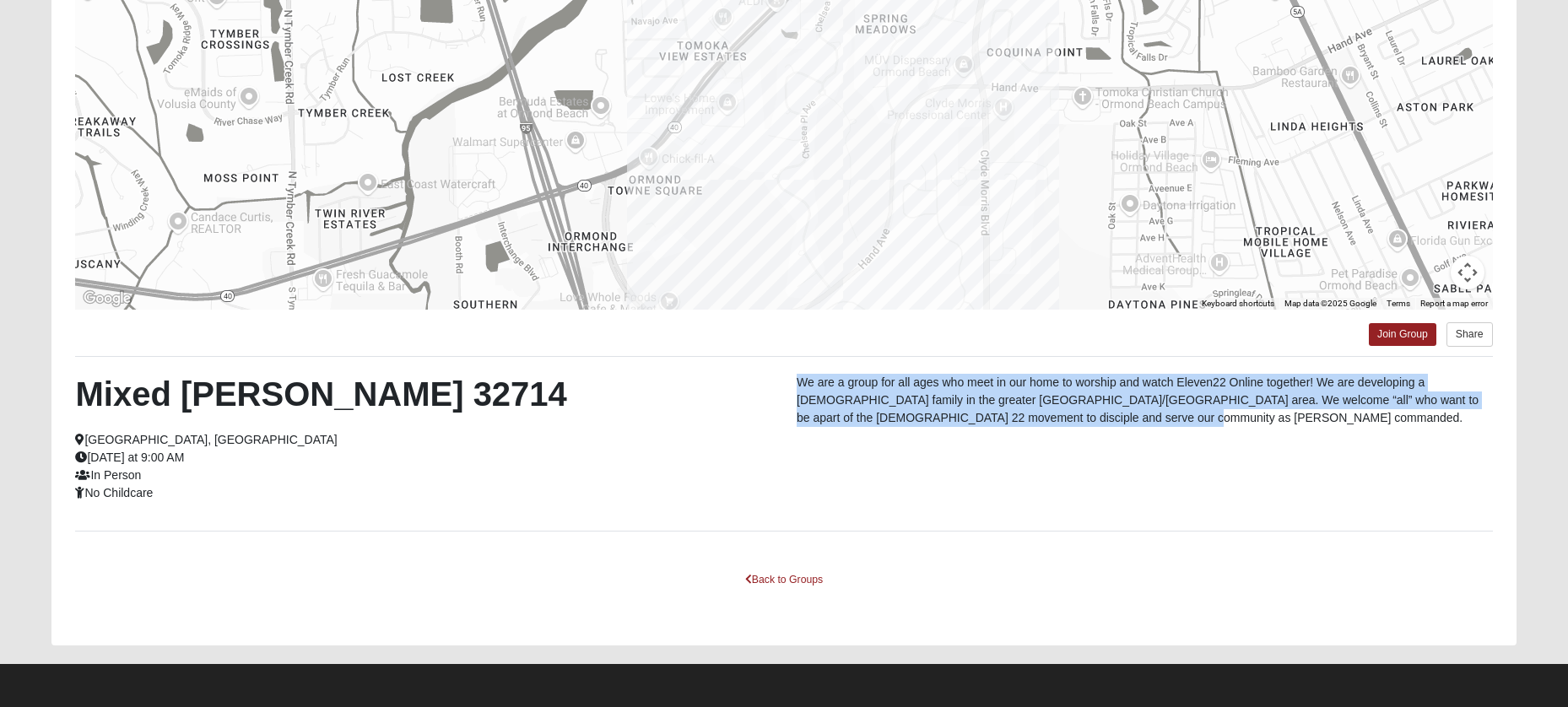
drag, startPoint x: 1089, startPoint y: 411, endPoint x: 799, endPoint y: 386, distance: 291.1
click at [799, 386] on p "We are a group for all ages who meet in our home to worship and watch Eleven22 …" at bounding box center [1144, 400] width 696 height 53
copy p "We are a group for all ages who meet in our home to worship and watch Eleven22 …"
